Goal: Transaction & Acquisition: Purchase product/service

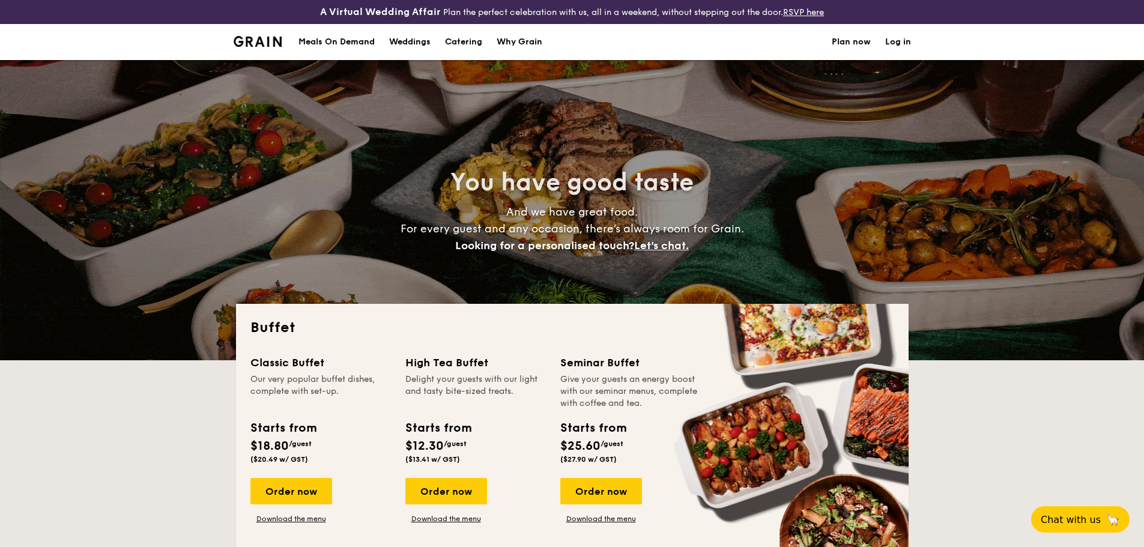
select select
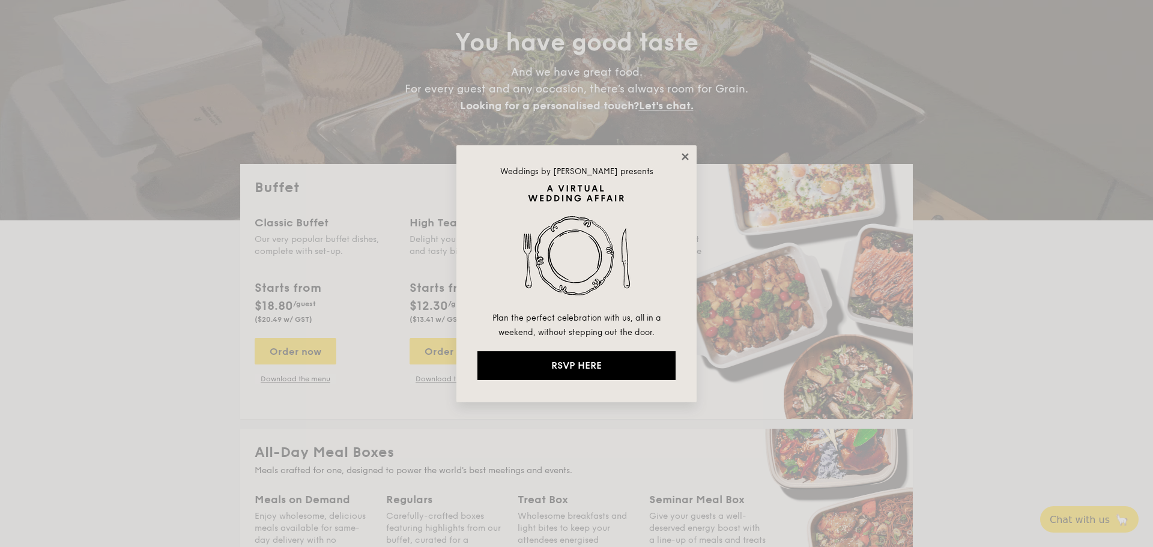
click at [687, 155] on icon at bounding box center [685, 156] width 11 height 11
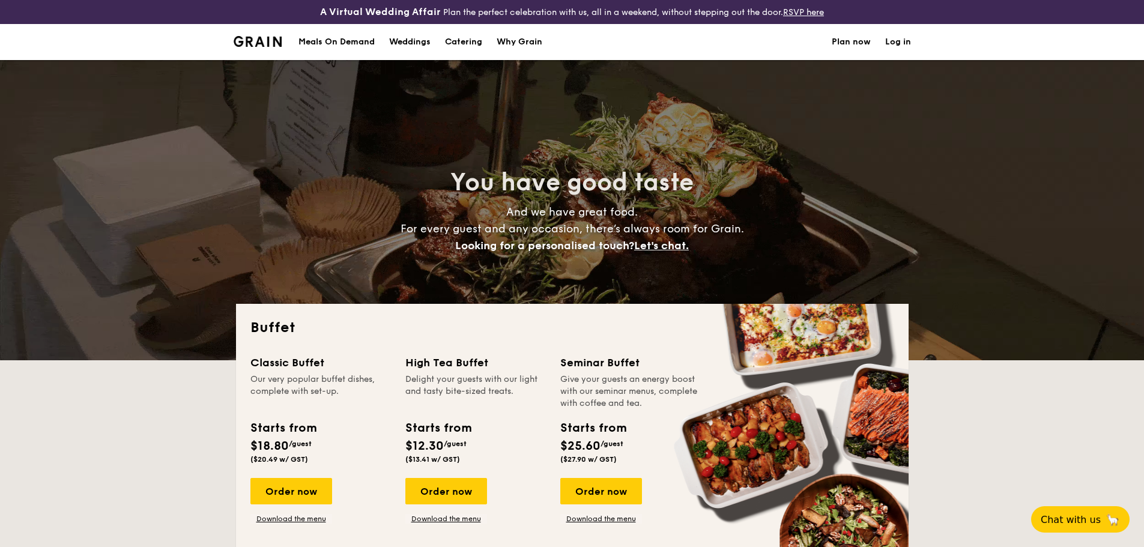
click at [464, 42] on h1 "Catering" at bounding box center [463, 42] width 37 height 36
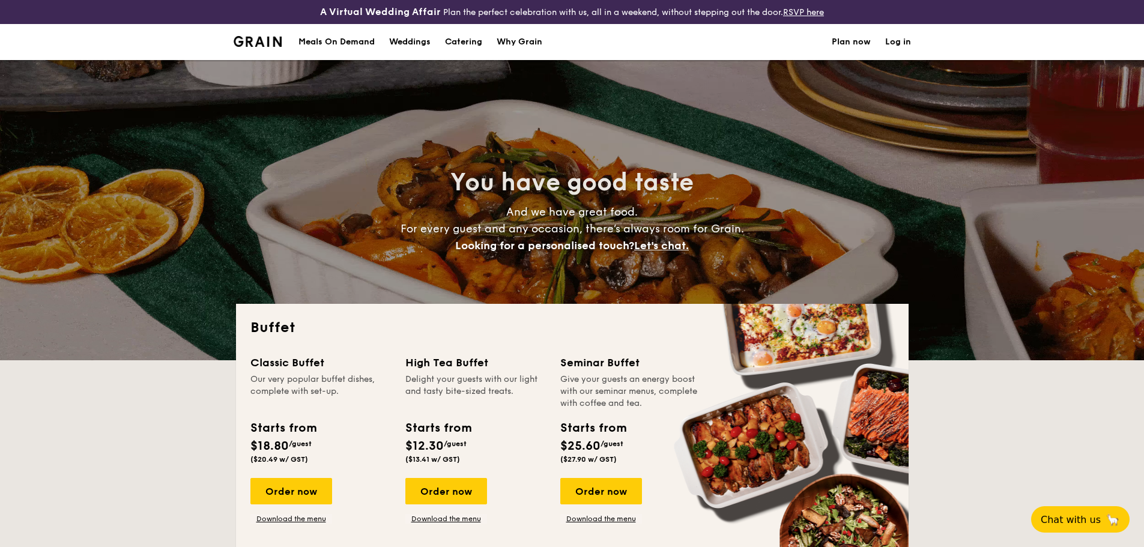
click at [366, 38] on div "Meals On Demand" at bounding box center [336, 42] width 76 height 36
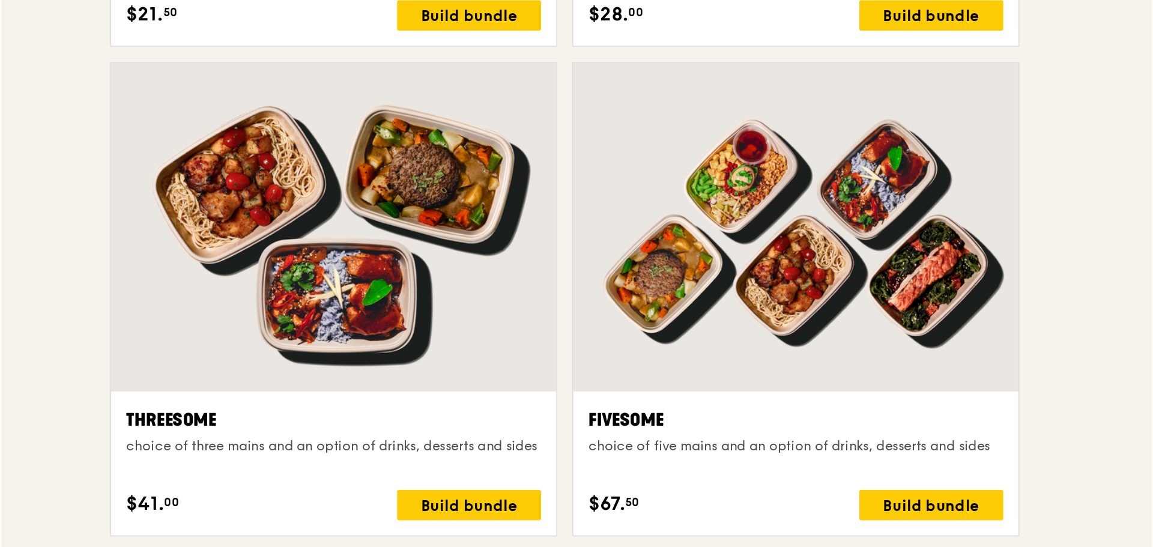
scroll to position [1896, 0]
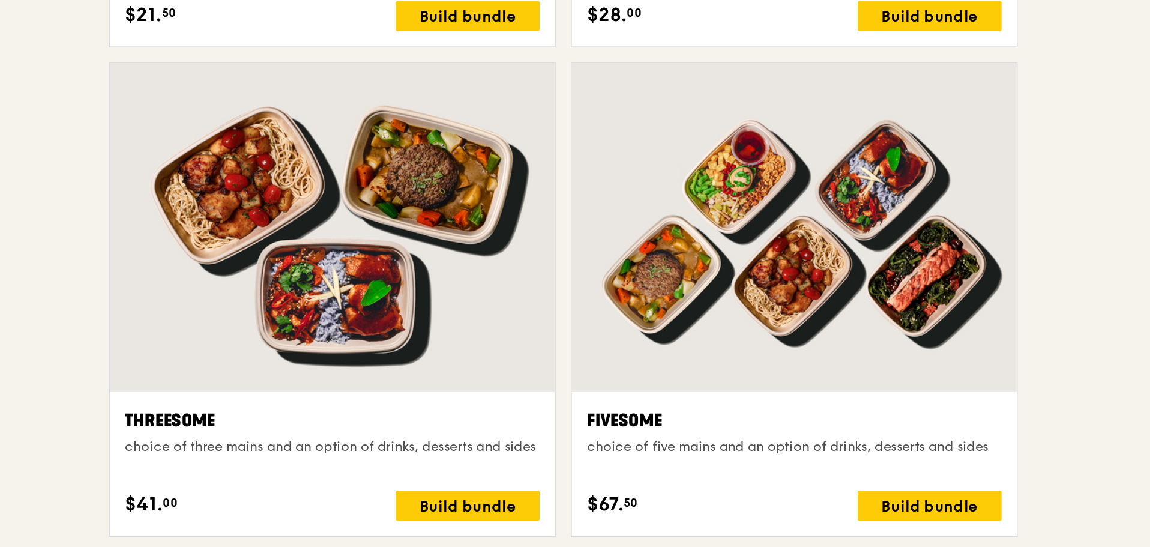
click at [595, 435] on div at bounding box center [479, 344] width 282 height 208
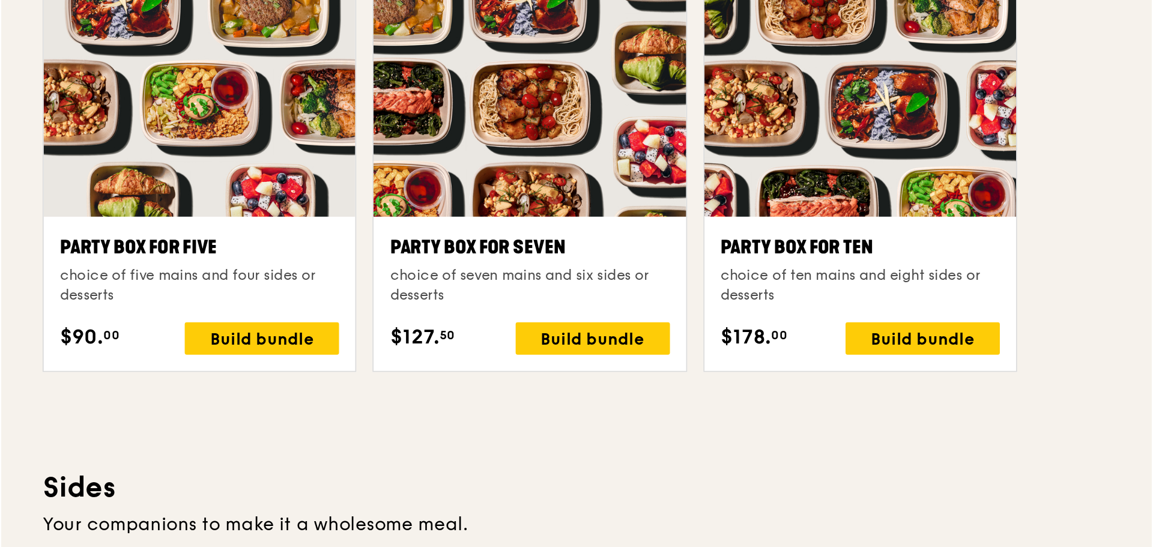
scroll to position [2231, 0]
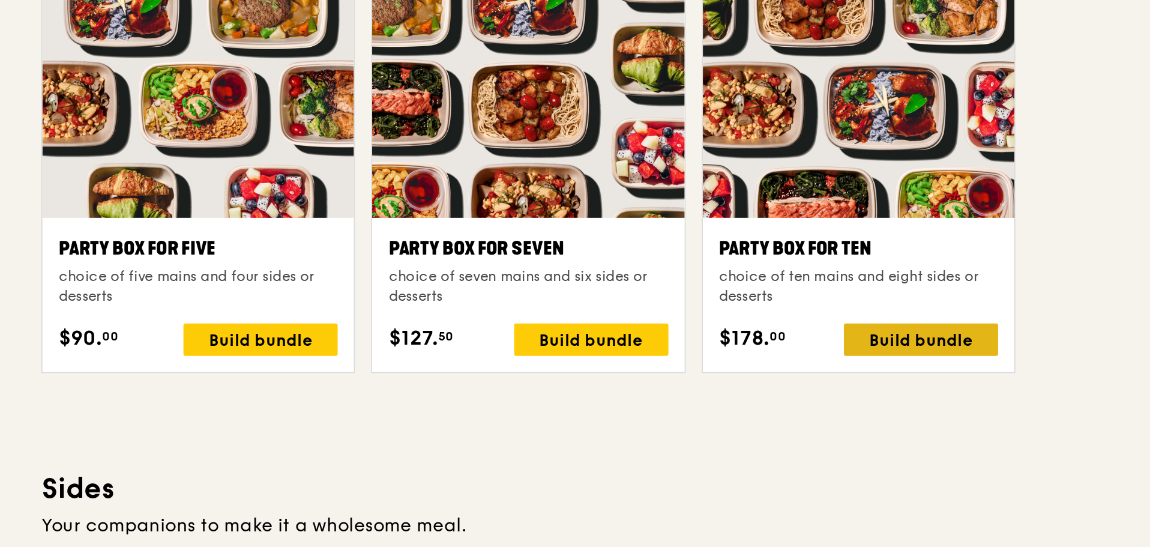
click at [823, 427] on div "Build bundle" at bounding box center [857, 423] width 91 height 19
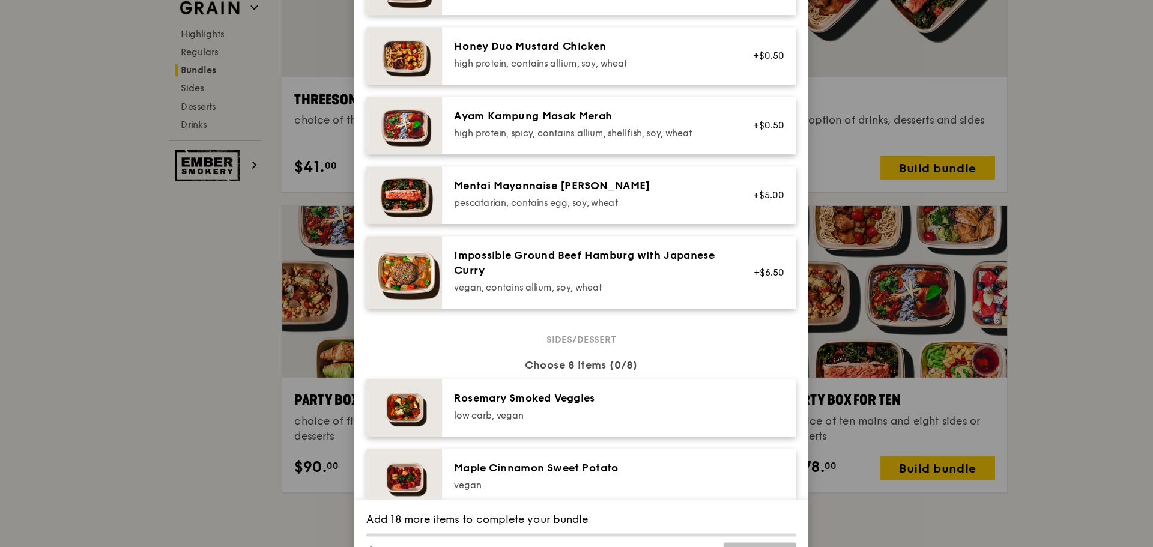
scroll to position [350, 0]
click at [602, 220] on div "pescatarian, contains egg, soy, wheat" at bounding box center [583, 216] width 216 height 10
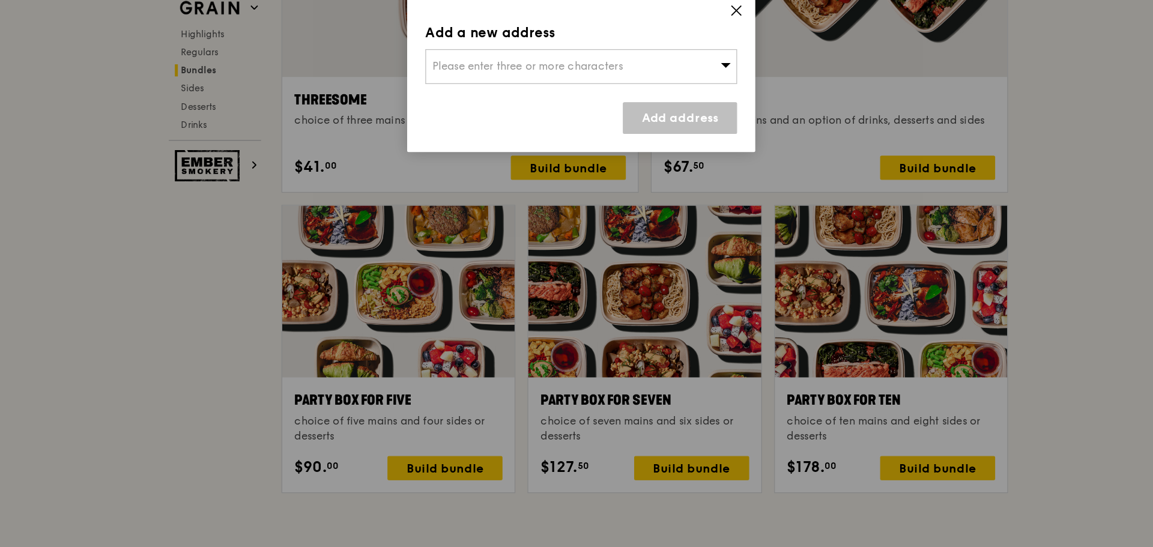
scroll to position [2231, 0]
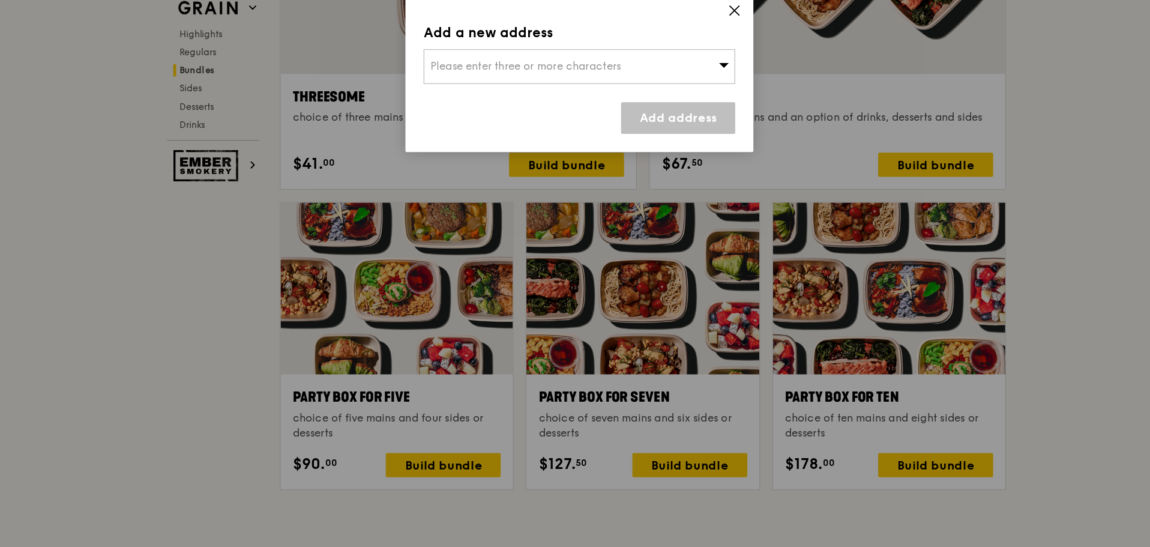
click at [689, 103] on icon at bounding box center [690, 105] width 8 height 9
click at [539, 103] on input "search" at bounding box center [575, 107] width 246 height 26
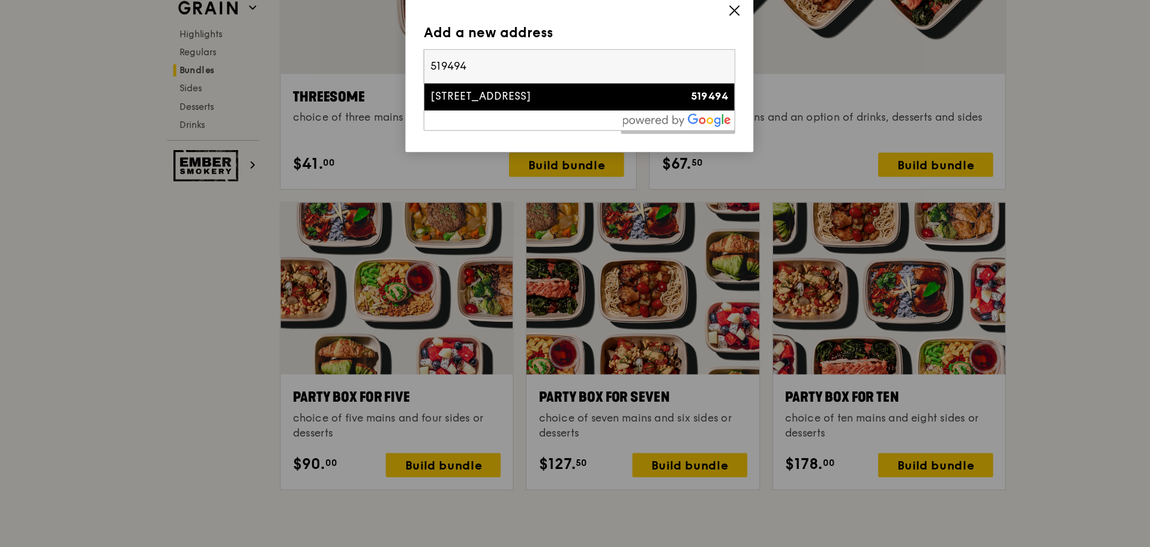
type input "519494"
click at [535, 134] on div "37 Pasir Ris Drive 3" at bounding box center [546, 131] width 178 height 12
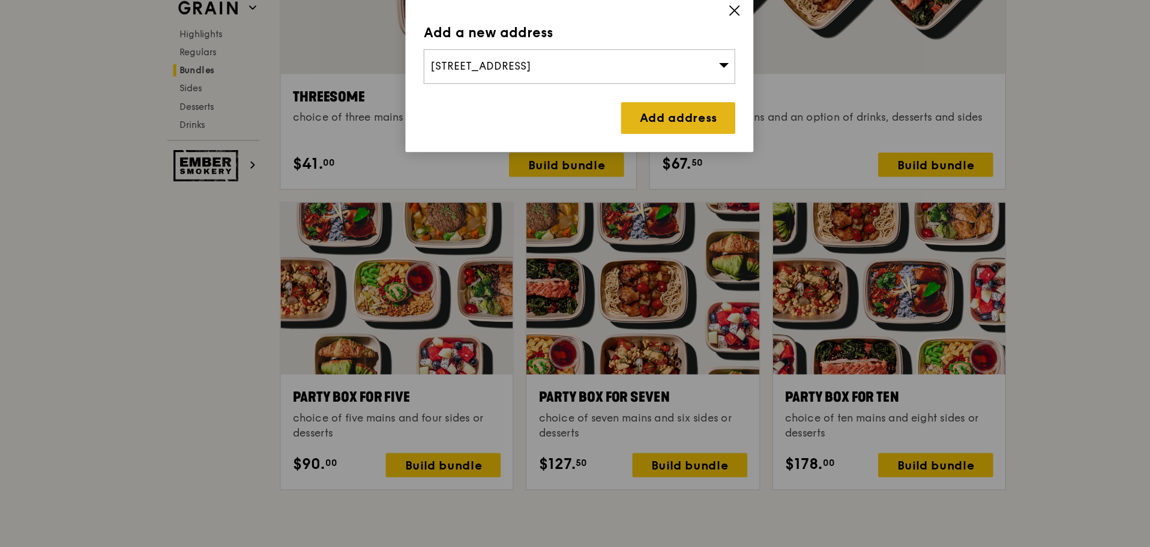
click at [645, 146] on link "Add address" at bounding box center [653, 148] width 91 height 25
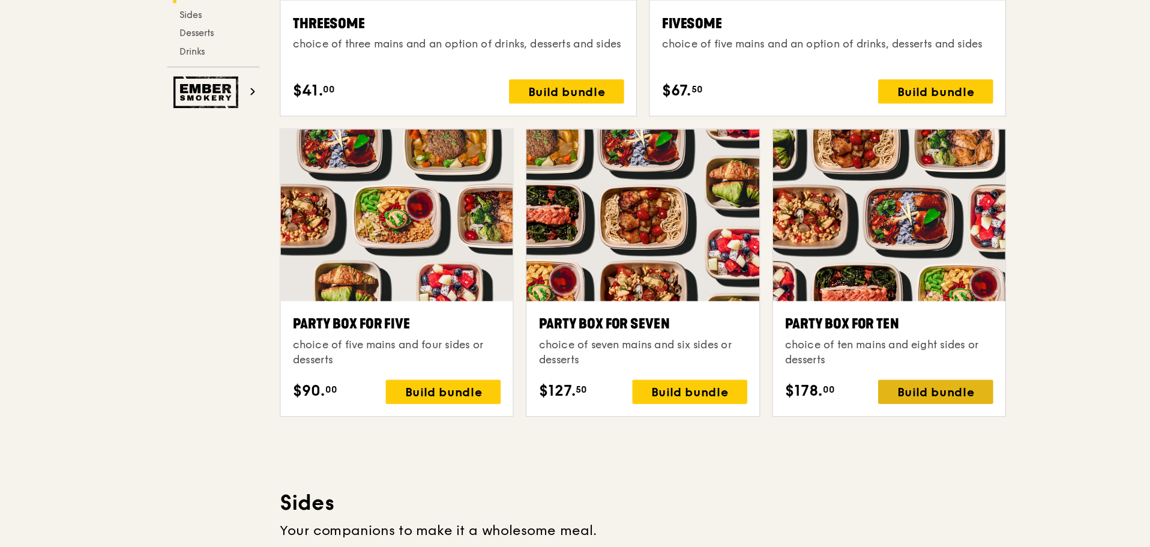
click at [858, 433] on div "Build bundle" at bounding box center [857, 423] width 91 height 19
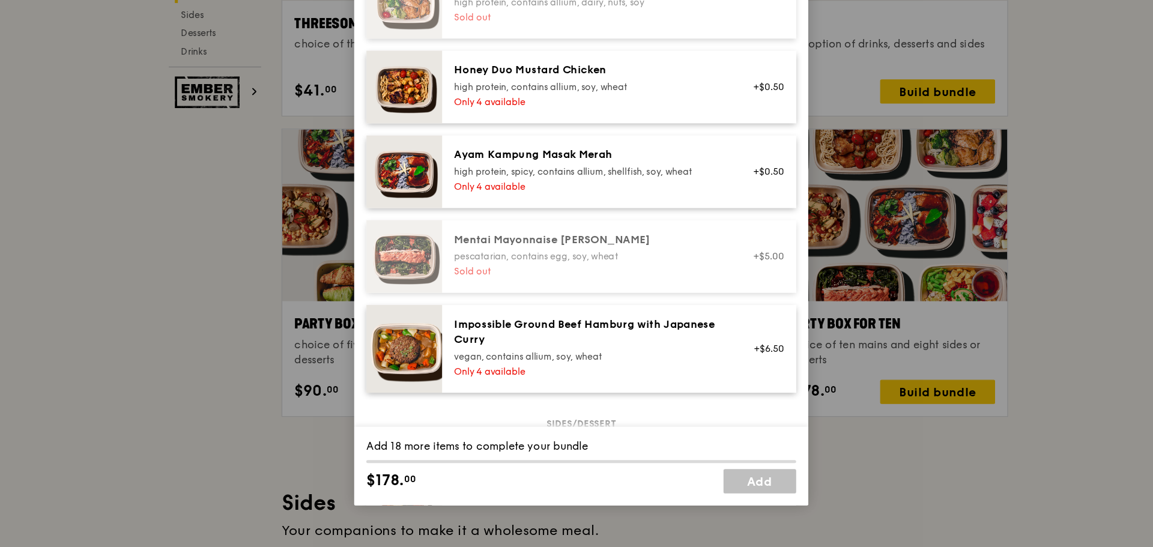
scroll to position [333, 0]
click at [589, 332] on div "Mentai Mayonnaise Aburi Salmon pescatarian, contains egg, soy, wheat Sold out" at bounding box center [583, 317] width 230 height 38
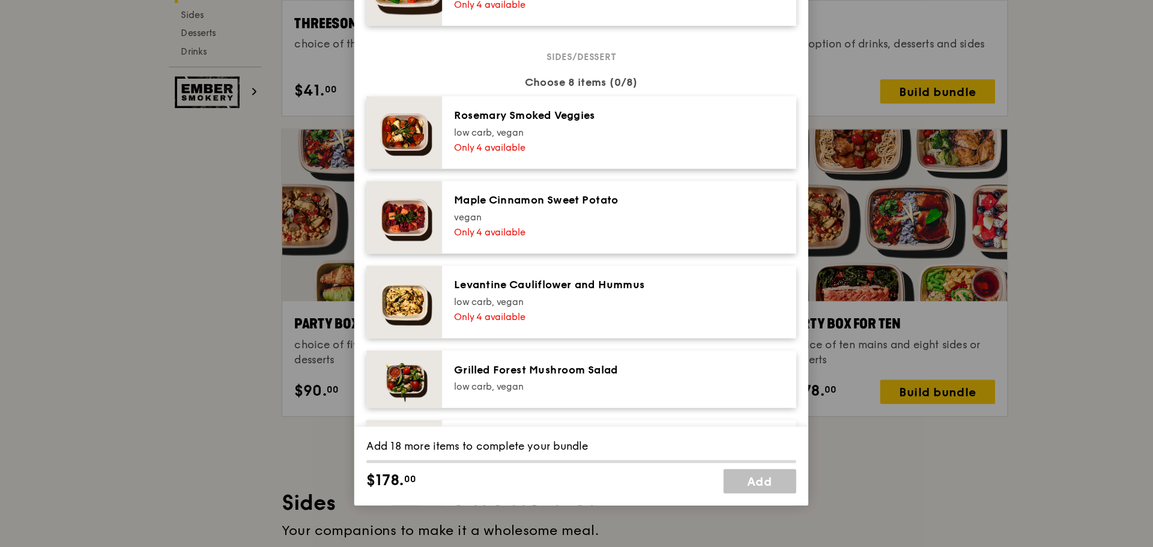
scroll to position [435, 0]
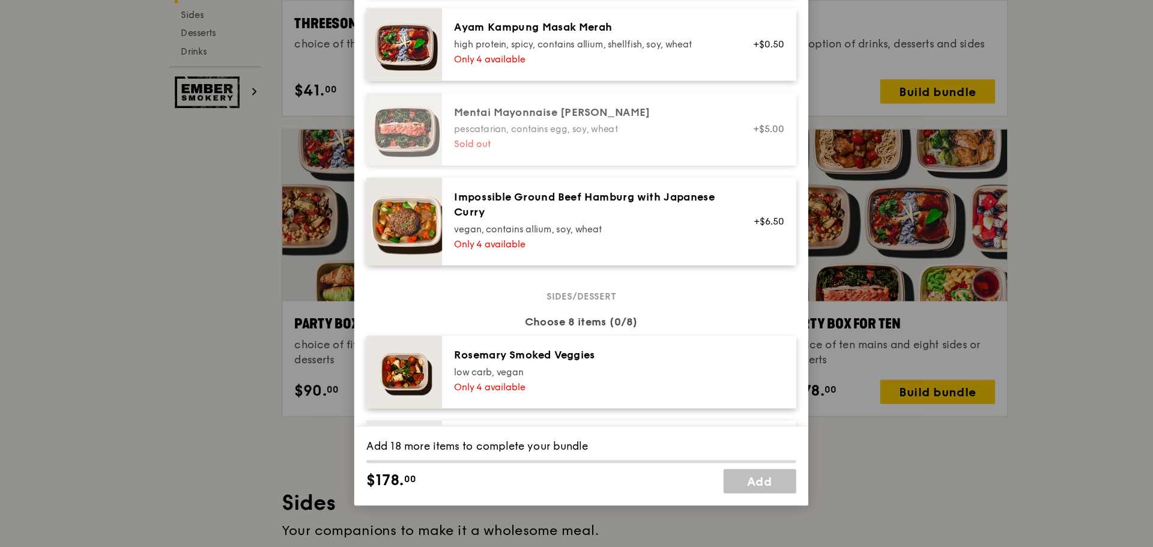
click at [602, 300] on div "vegan, contains allium, soy, wheat" at bounding box center [583, 295] width 216 height 10
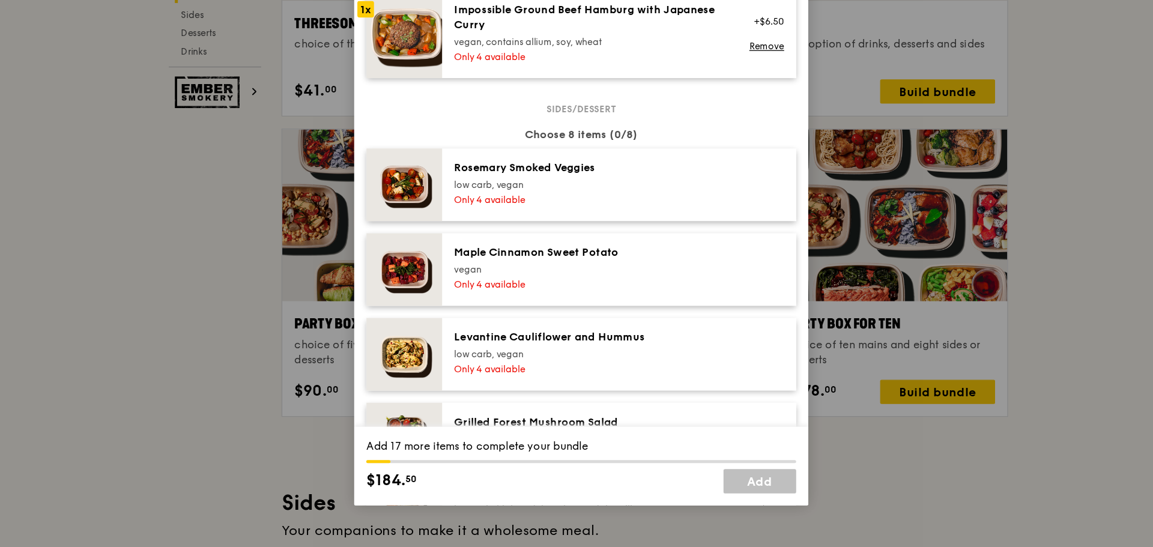
scroll to position [625, 0]
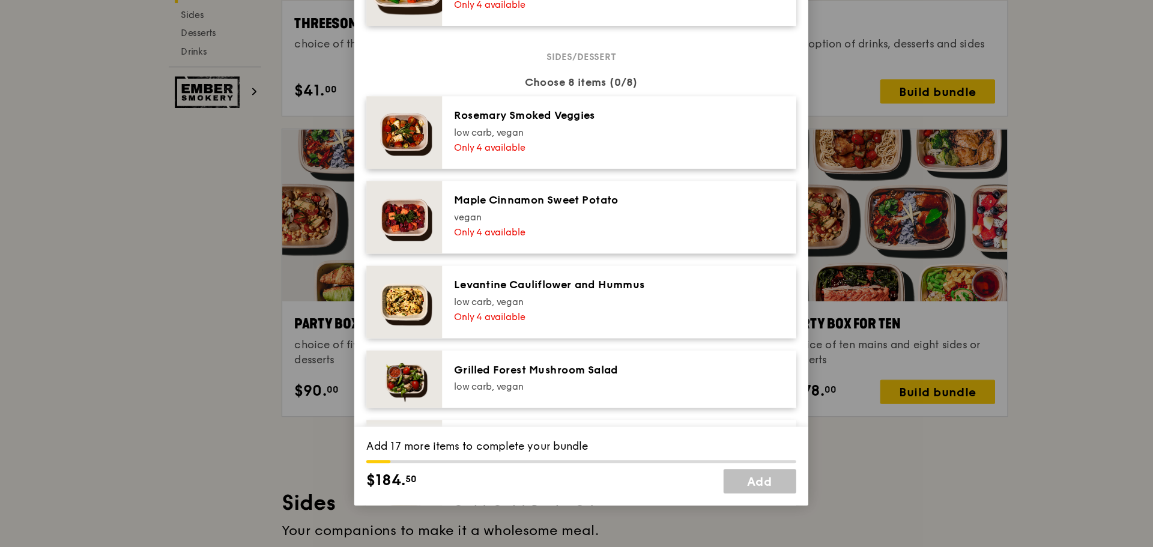
click at [599, 235] on div "Only 4 available" at bounding box center [583, 230] width 216 height 10
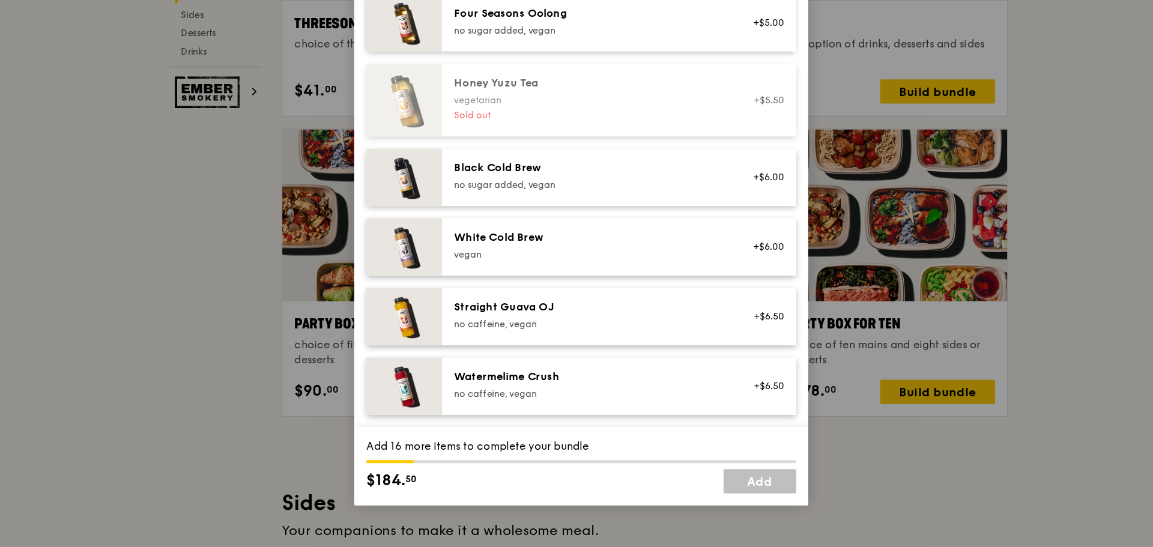
scroll to position [1149, 0]
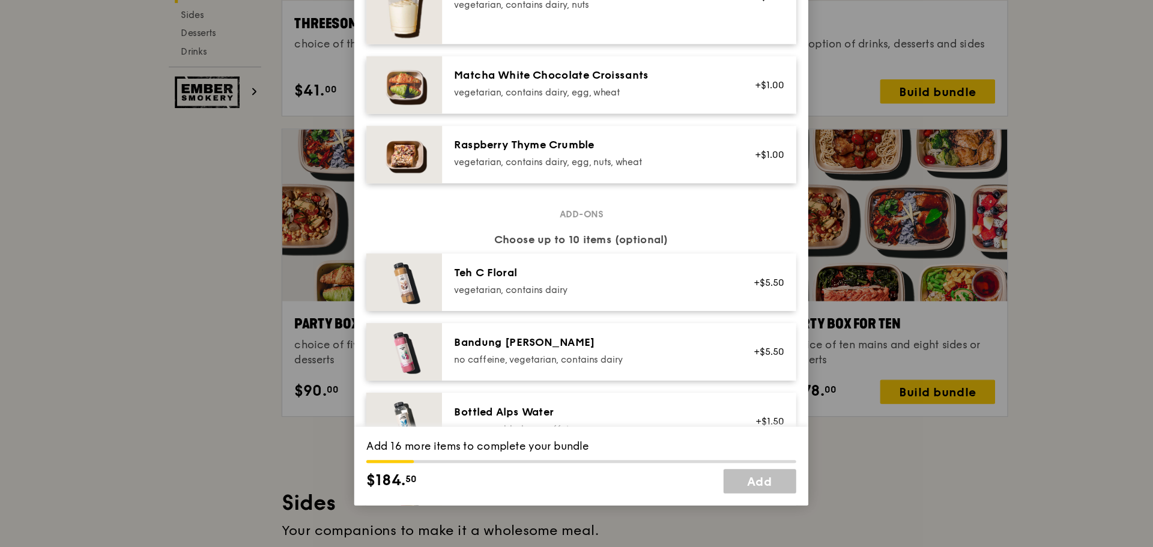
click at [561, 336] on div "Teh C Floral" at bounding box center [583, 330] width 216 height 12
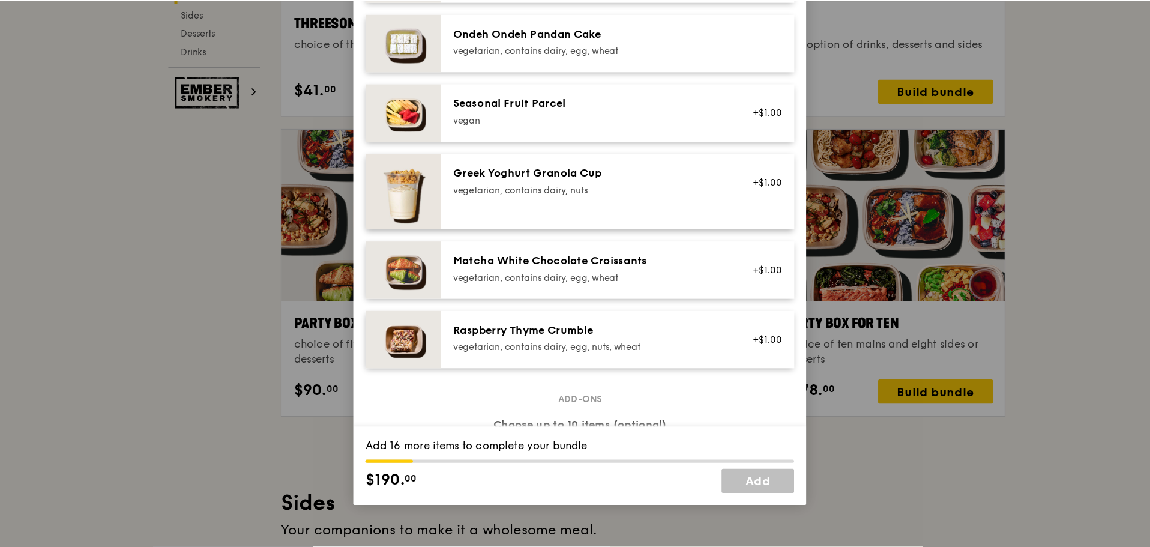
scroll to position [816, 0]
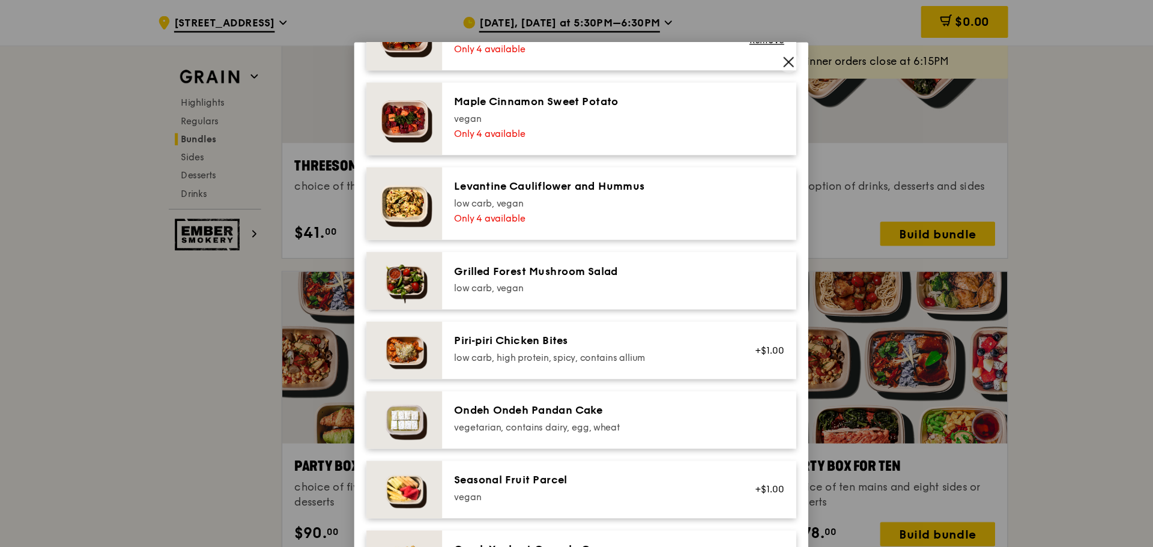
click at [746, 56] on span at bounding box center [740, 50] width 11 height 13
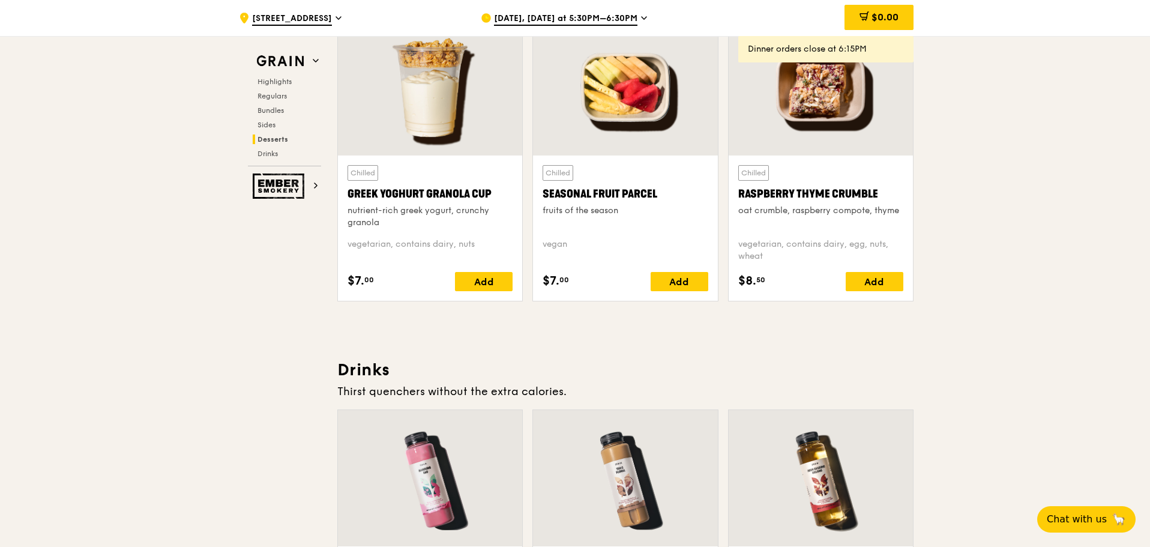
scroll to position [3852, 0]
